Goal: Transaction & Acquisition: Download file/media

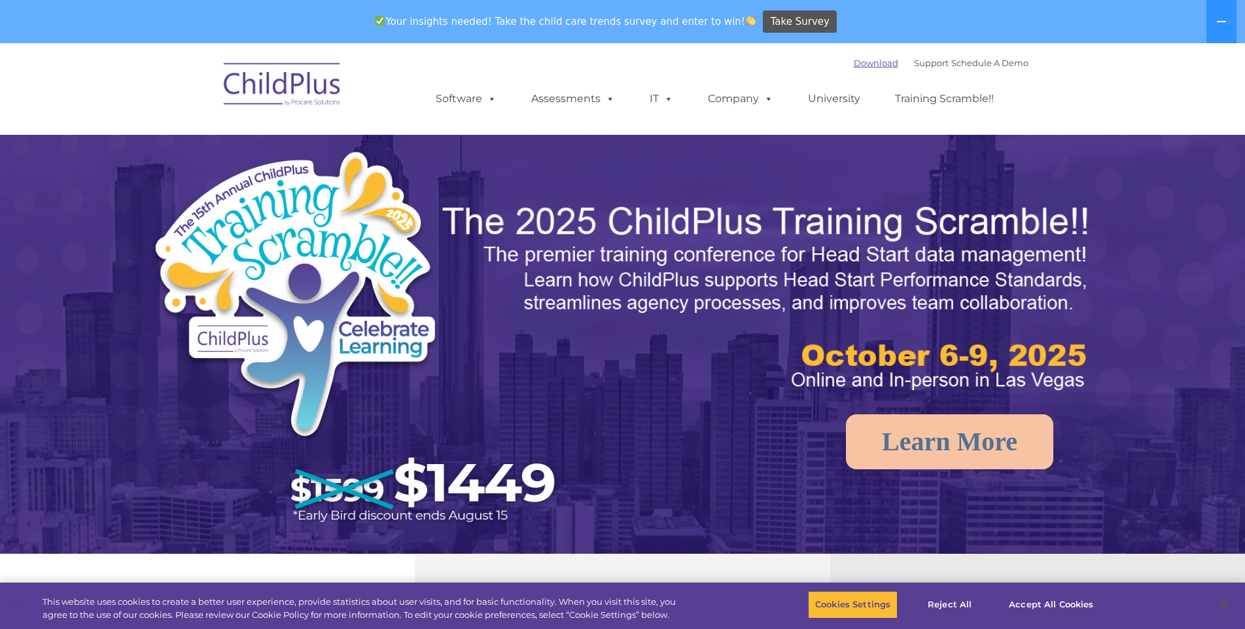
select select "MEDIUM"
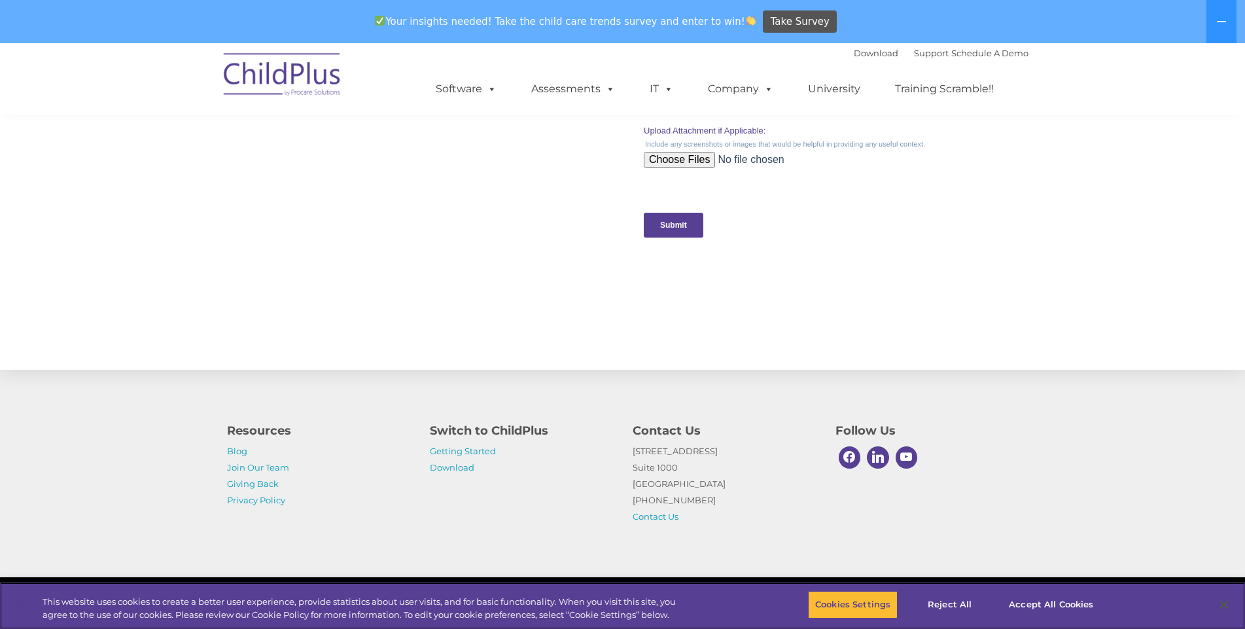
scroll to position [1282, 0]
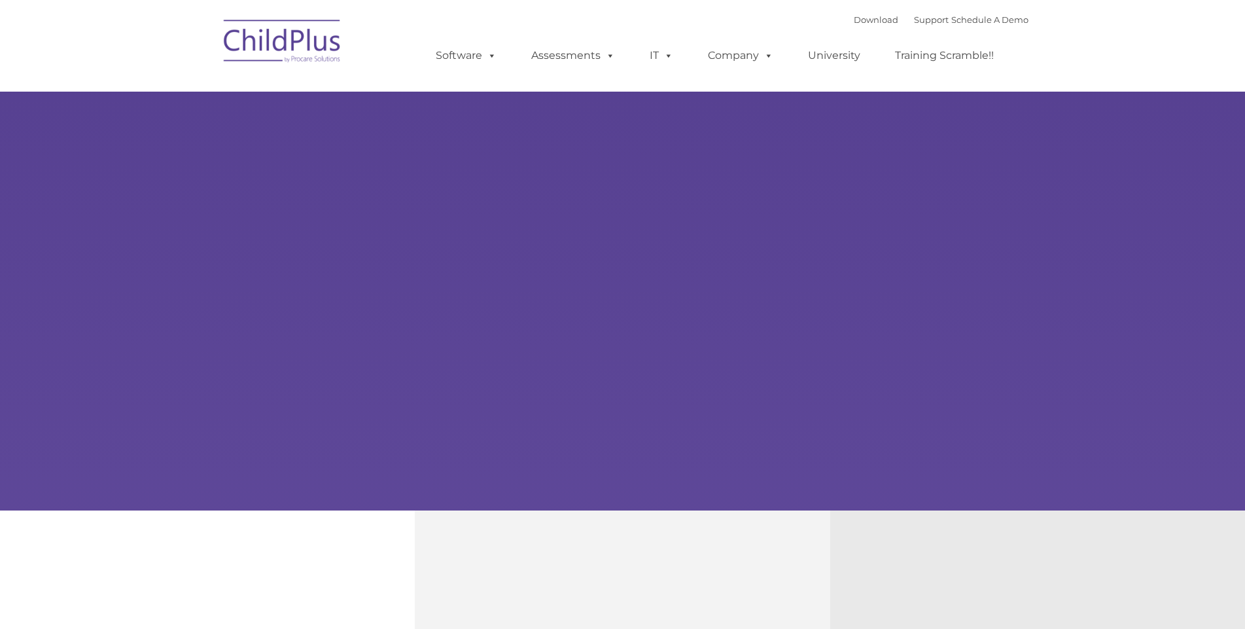
type input ""
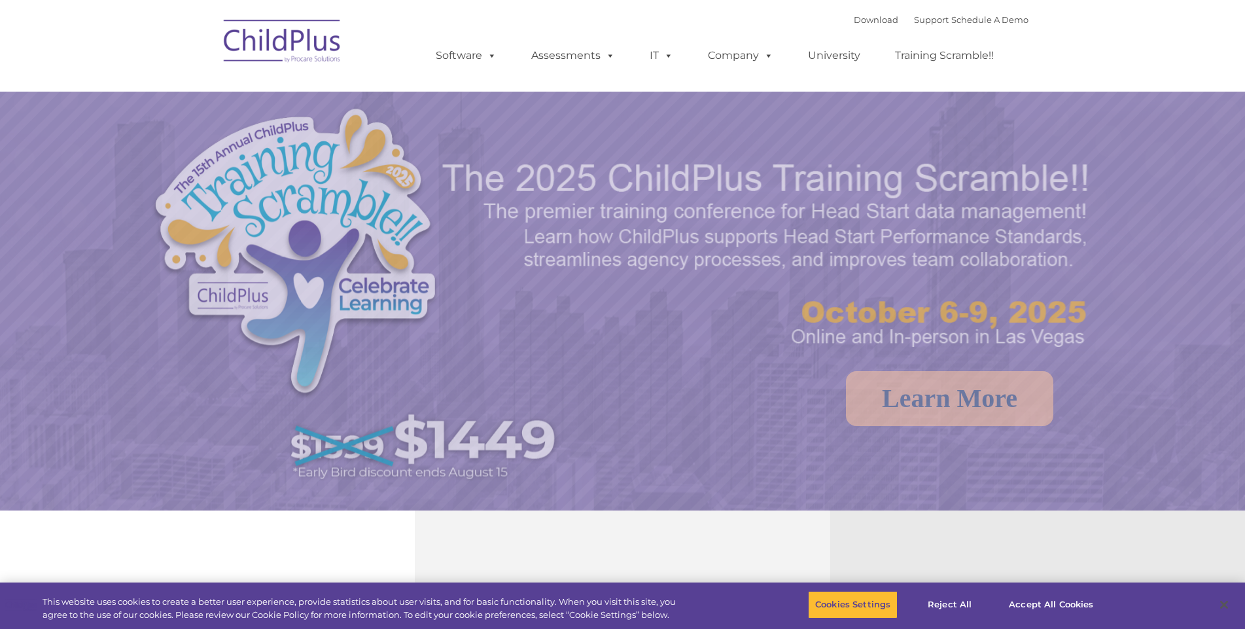
select select "MEDIUM"
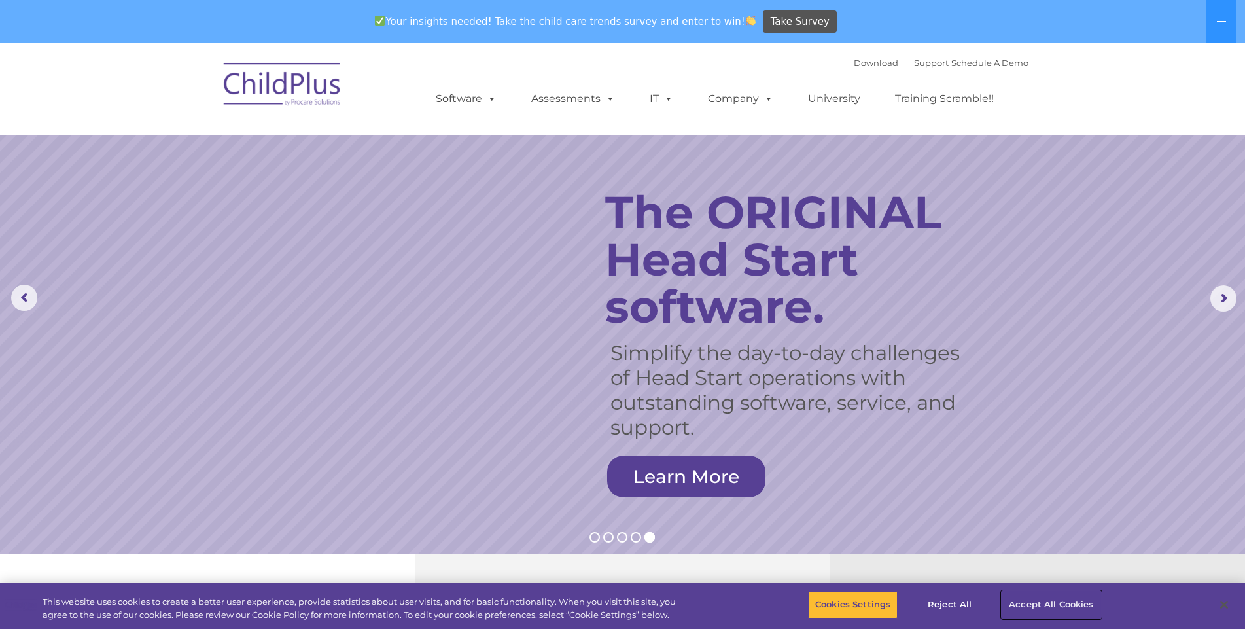
click at [1046, 598] on button "Accept All Cookies" at bounding box center [1051, 604] width 99 height 27
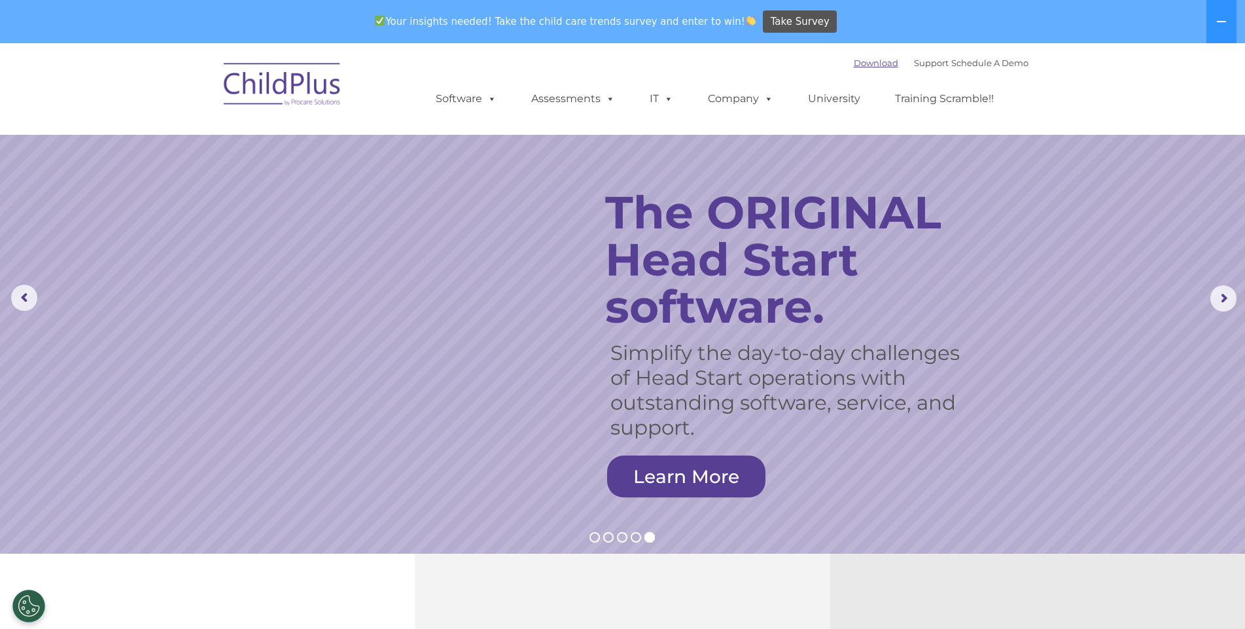
click at [857, 62] on link "Download" at bounding box center [876, 63] width 44 height 10
click at [856, 65] on link "Download" at bounding box center [876, 63] width 44 height 10
